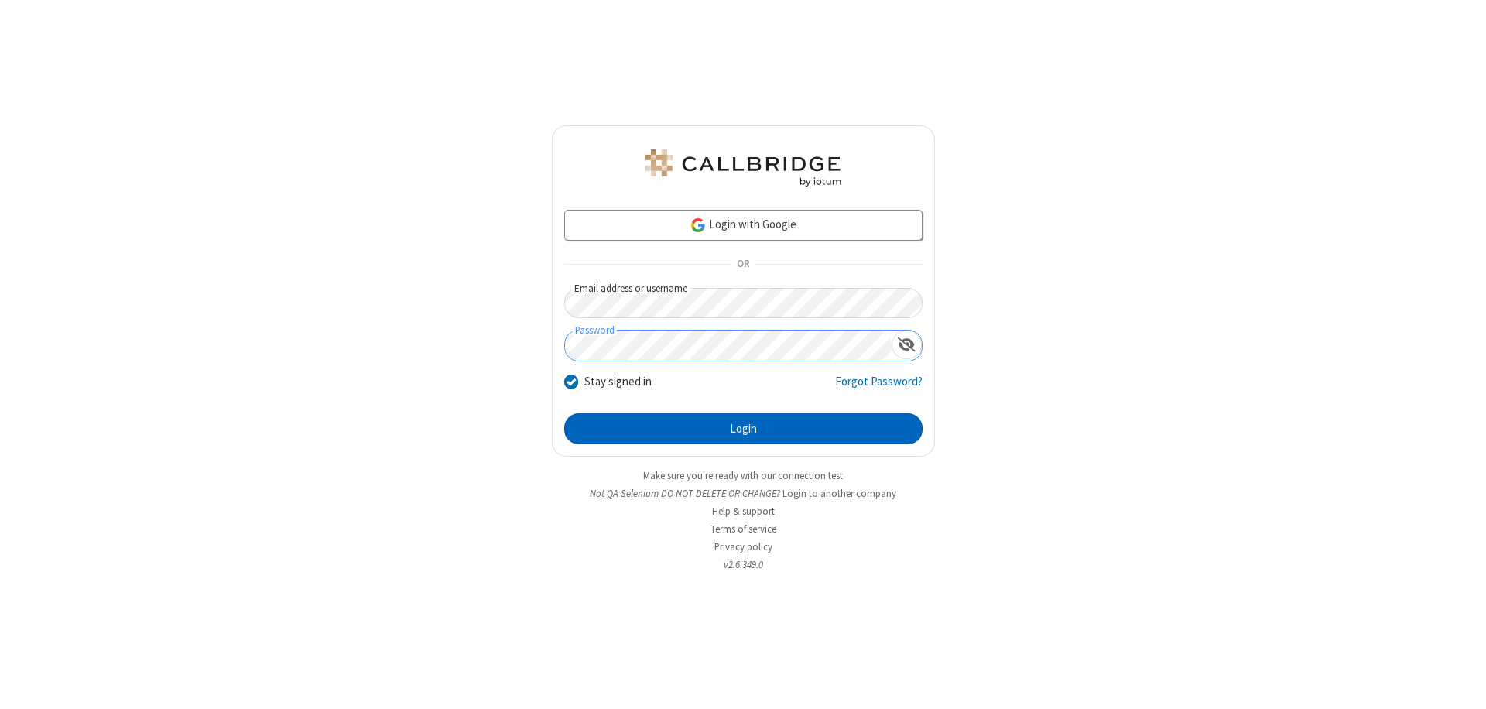
click at [743, 429] on button "Login" at bounding box center [743, 428] width 358 height 31
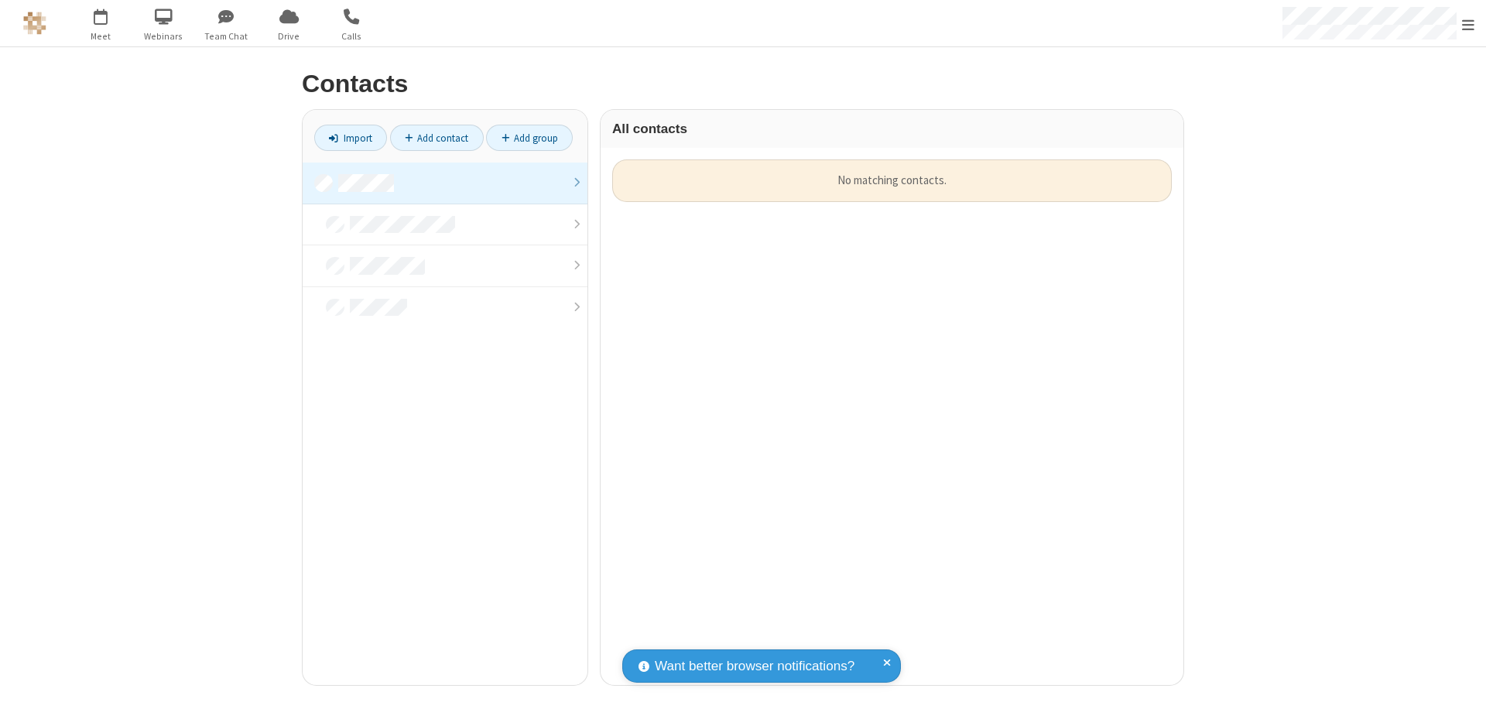
click at [445, 183] on link at bounding box center [445, 184] width 285 height 42
click at [351, 138] on link "Import" at bounding box center [350, 138] width 73 height 26
